Goal: Check status: Check status

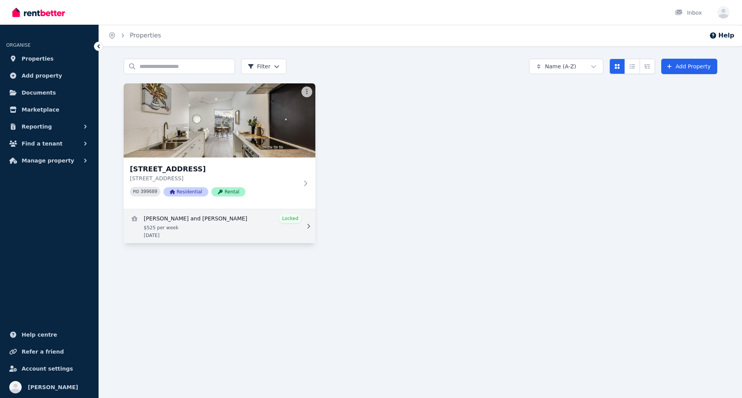
click at [243, 226] on link "View details for Abigail Marschall and Benjamin Schwabe" at bounding box center [220, 226] width 192 height 34
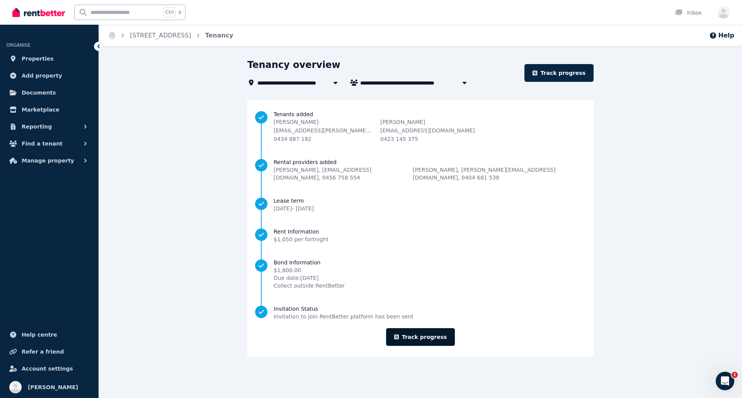
click at [425, 328] on link "Track progress" at bounding box center [420, 337] width 69 height 18
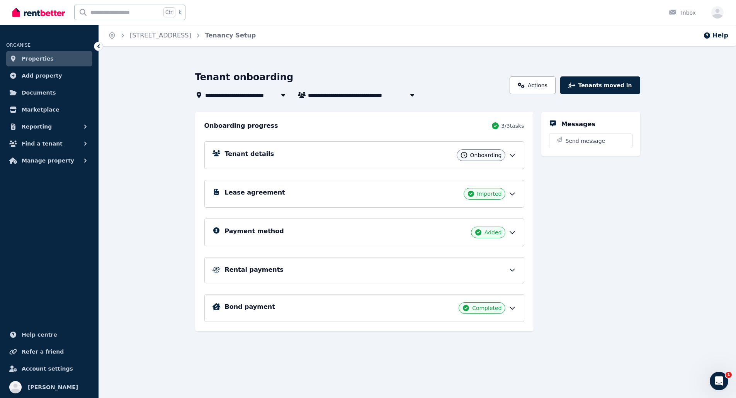
click at [502, 154] on div "Onboarding" at bounding box center [481, 155] width 49 height 12
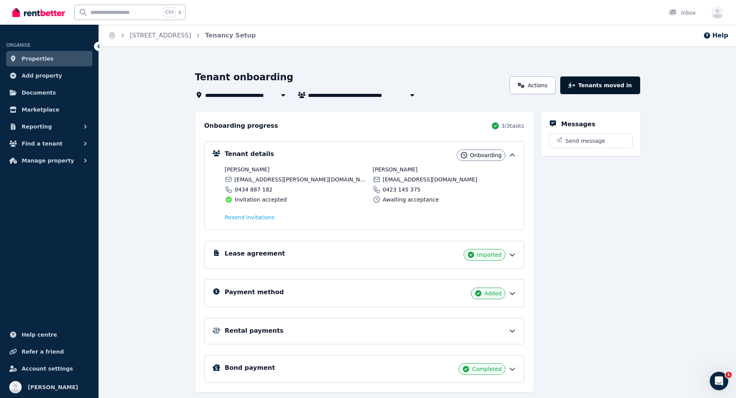
click at [603, 86] on button "Tenants moved in" at bounding box center [600, 85] width 80 height 18
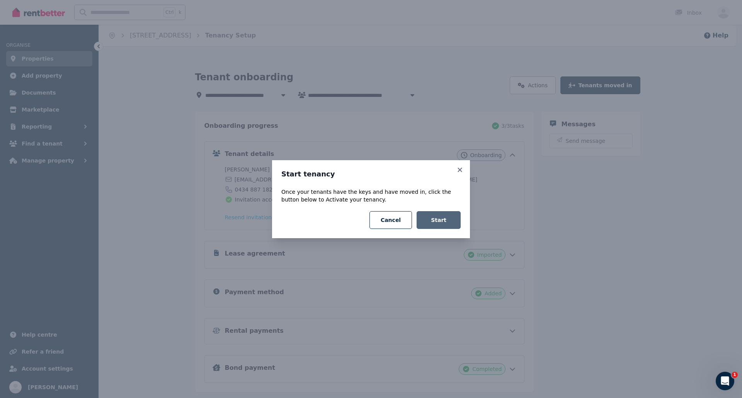
click at [449, 221] on button "Start" at bounding box center [438, 220] width 44 height 18
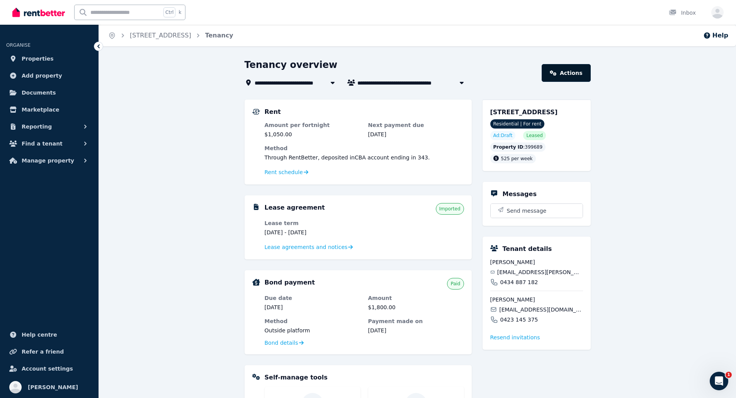
click at [565, 74] on link "Actions" at bounding box center [566, 73] width 49 height 18
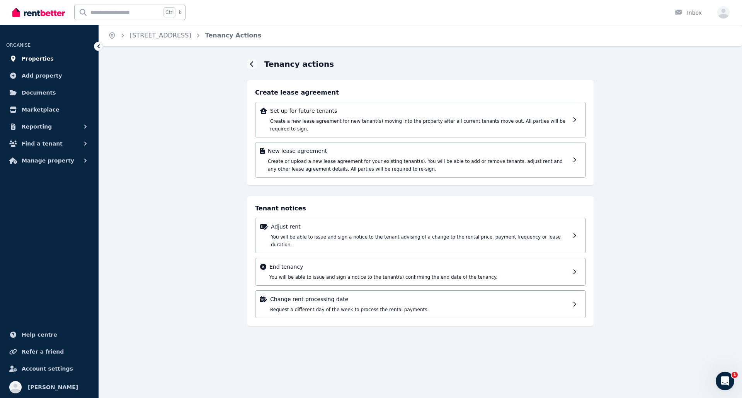
click at [37, 59] on span "Properties" at bounding box center [38, 58] width 32 height 9
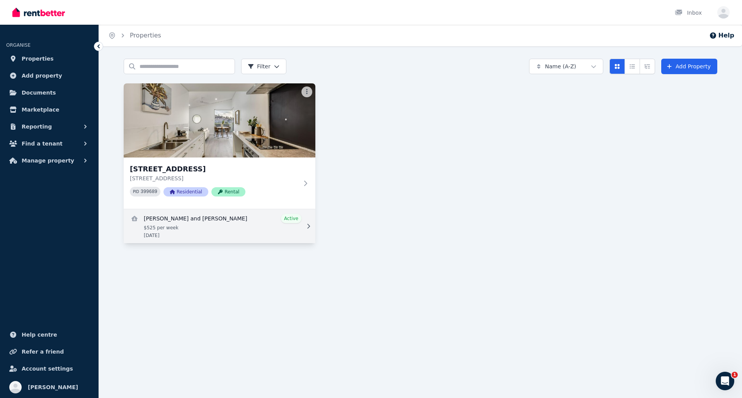
click at [261, 227] on link "View details for Abigail Marschall and Benjamin Schwabe" at bounding box center [220, 226] width 192 height 34
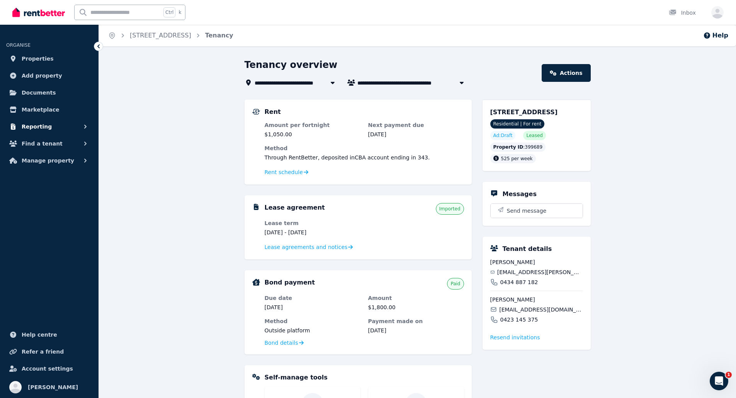
click at [30, 126] on span "Reporting" at bounding box center [37, 126] width 30 height 9
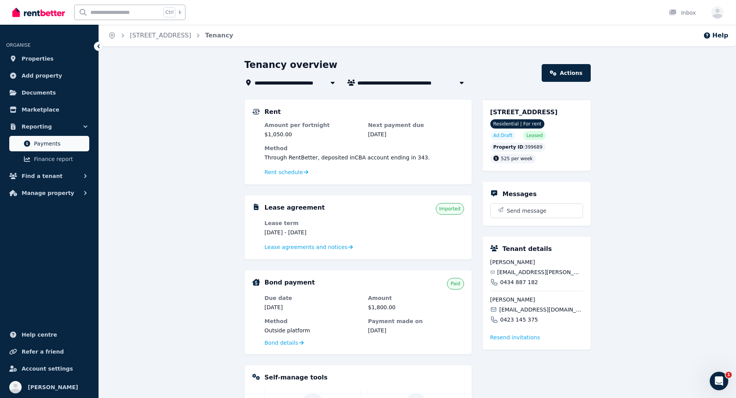
click at [54, 143] on span "Payments" at bounding box center [60, 143] width 52 height 9
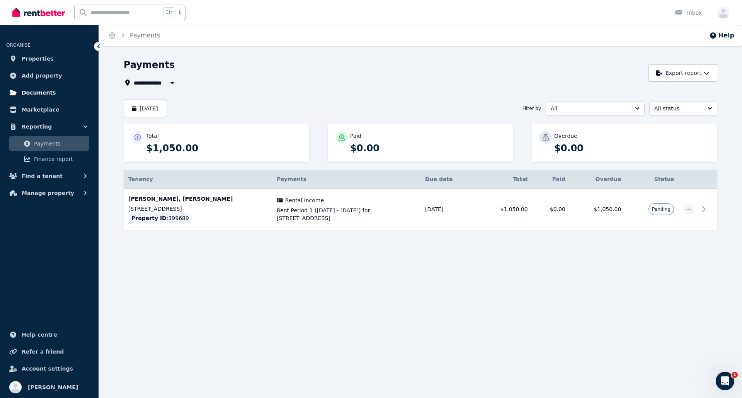
click at [36, 90] on span "Documents" at bounding box center [39, 92] width 34 height 9
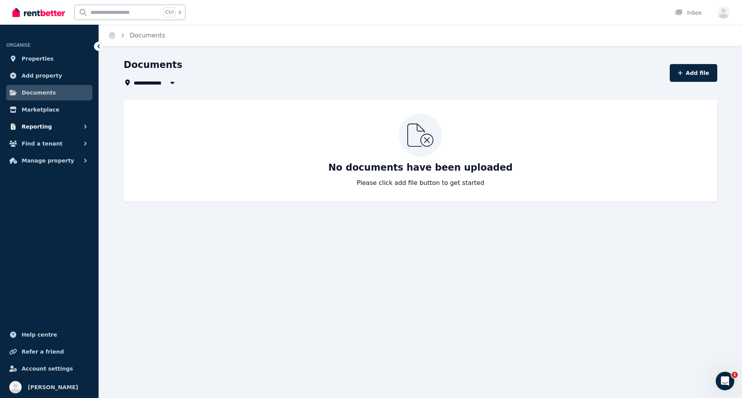
click at [38, 122] on span "Reporting" at bounding box center [37, 126] width 30 height 9
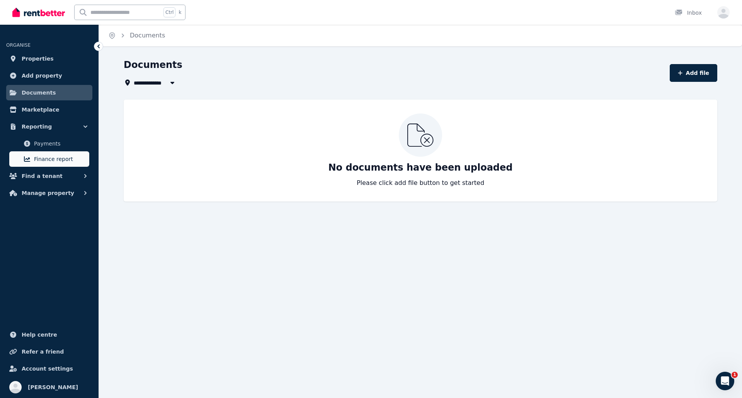
click at [46, 159] on span "Finance report" at bounding box center [60, 158] width 52 height 9
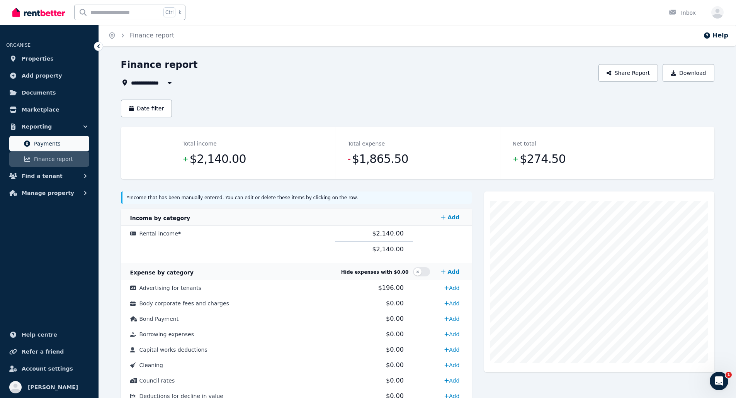
click at [46, 143] on span "Payments" at bounding box center [60, 143] width 52 height 9
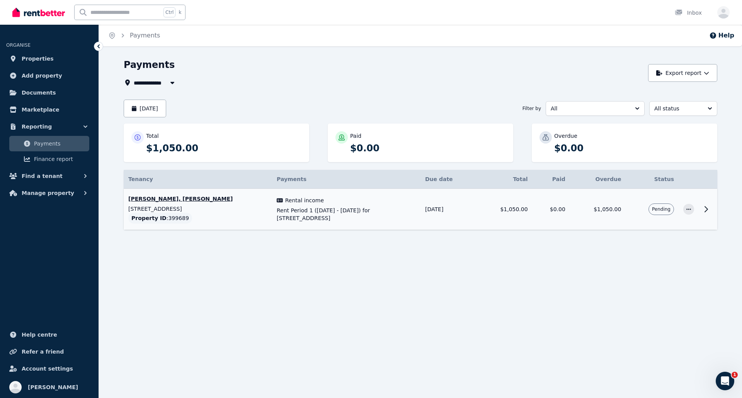
click at [710, 205] on icon at bounding box center [705, 209] width 9 height 9
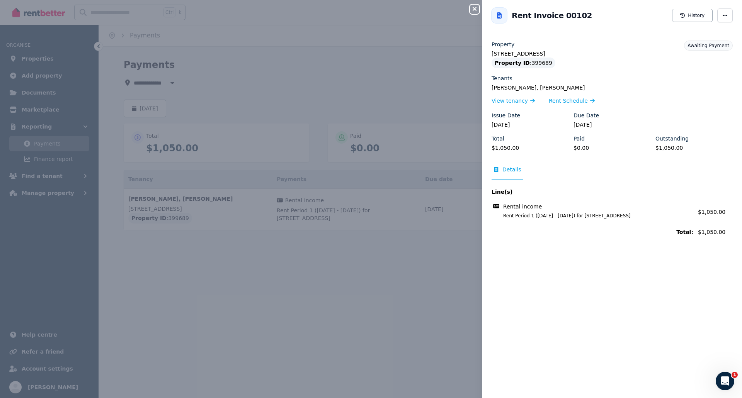
click at [380, 294] on div "Close panel Back to Rent Invoice 00102 History Property [STREET_ADDRESS] Proper…" at bounding box center [371, 199] width 742 height 398
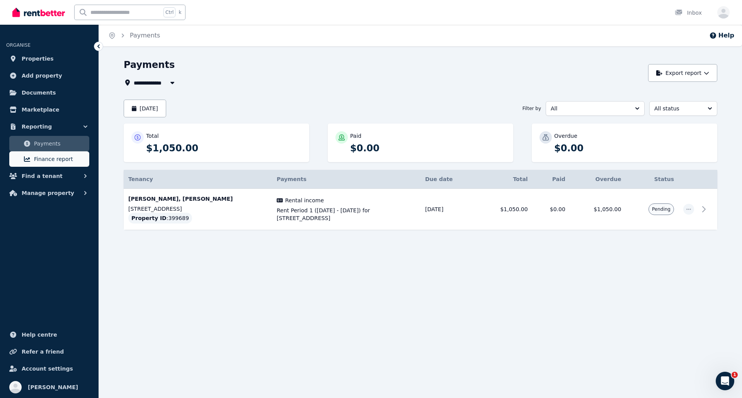
click at [48, 158] on span "Finance report" at bounding box center [60, 158] width 52 height 9
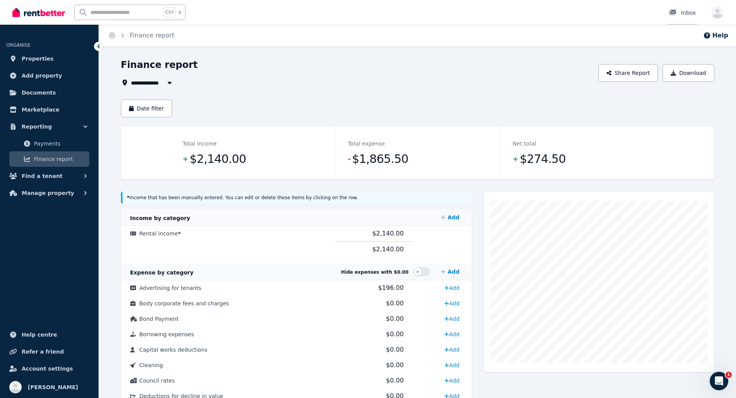
click at [684, 16] on div "Inbox" at bounding box center [682, 13] width 27 height 8
